Goal: Download file/media

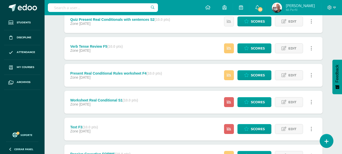
scroll to position [25, 0]
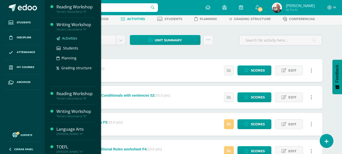
click at [69, 38] on span "Activities" at bounding box center [69, 38] width 15 height 5
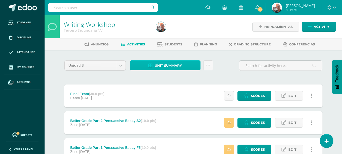
click at [172, 66] on span "Unit summary" at bounding box center [168, 65] width 27 height 9
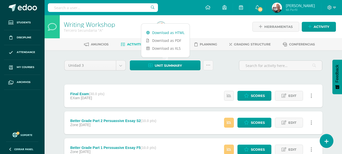
click at [170, 30] on link "Download as HTML" at bounding box center [165, 33] width 48 height 8
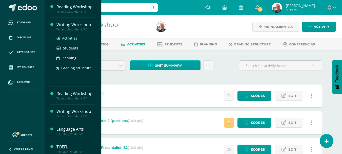
click at [65, 36] on span "Activities" at bounding box center [69, 38] width 15 height 5
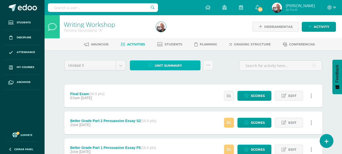
click at [162, 64] on span "Unit summary" at bounding box center [168, 65] width 27 height 9
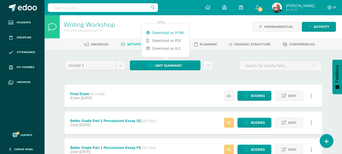
click at [162, 33] on link "Download as HTML" at bounding box center [165, 33] width 48 height 8
